Goal: Ask a question

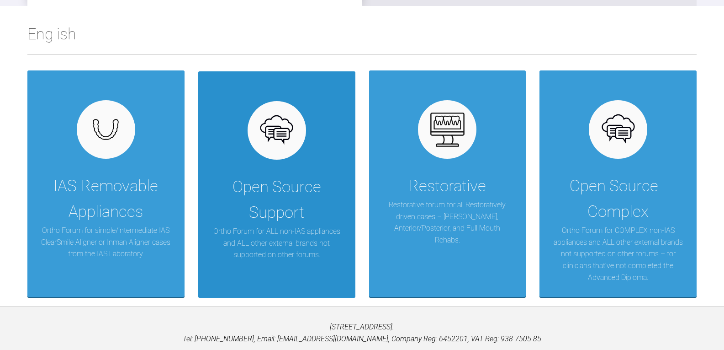
scroll to position [171, 0]
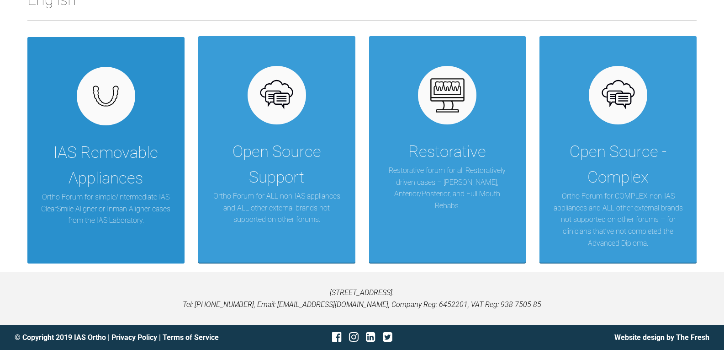
click at [107, 166] on div "IAS Removable Appliances" at bounding box center [106, 165] width 130 height 51
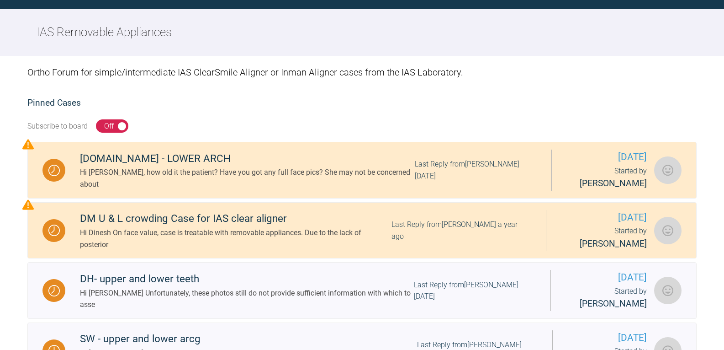
scroll to position [171, 0]
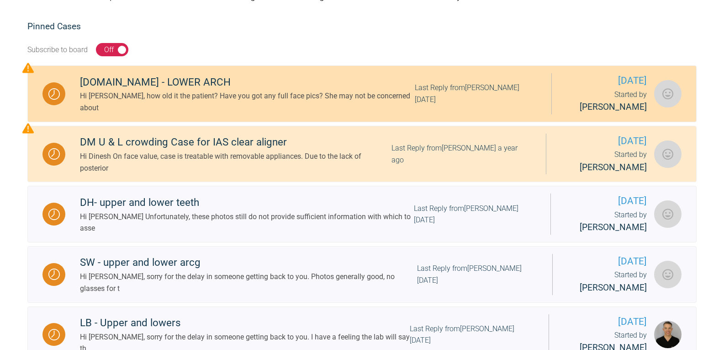
click at [125, 87] on div "[DOMAIN_NAME] - LOWER ARCH" at bounding box center [247, 82] width 335 height 16
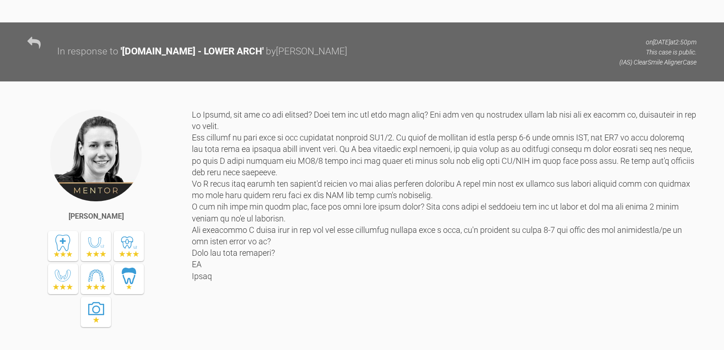
scroll to position [1093, 0]
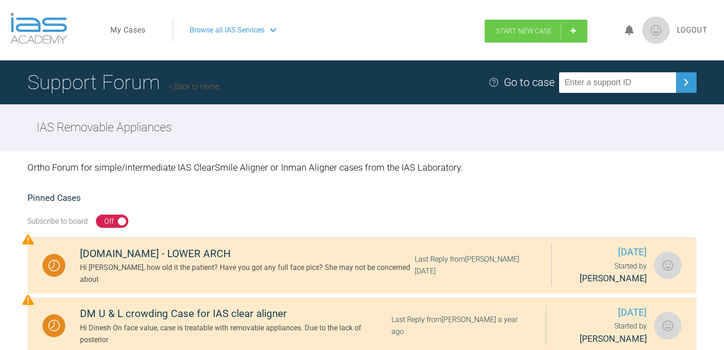
click at [518, 32] on span "Start New Case" at bounding box center [524, 31] width 56 height 8
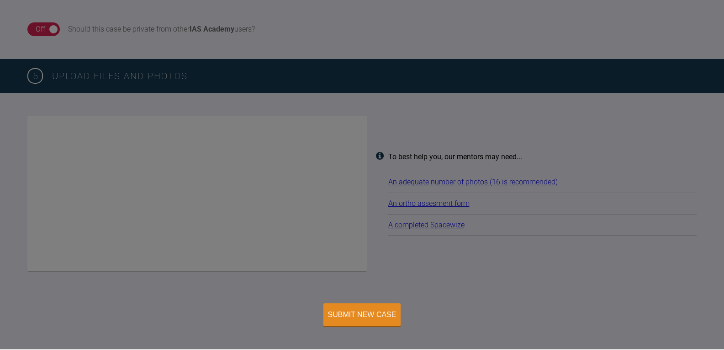
scroll to position [733, 0]
